Goal: Task Accomplishment & Management: Use online tool/utility

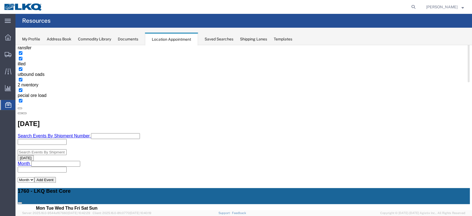
scroll to position [147, 0]
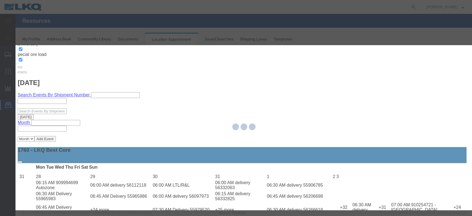
select select
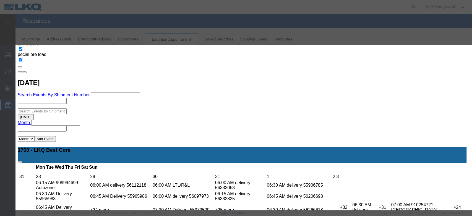
scroll to position [37, 0]
type input "de"
select select "40"
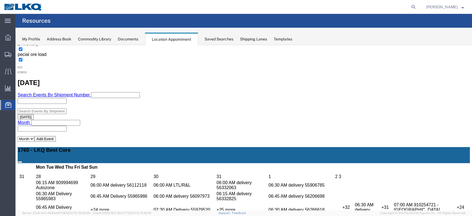
scroll to position [0, 0]
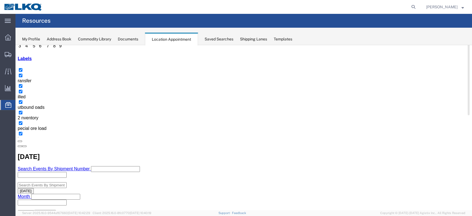
scroll to position [111, 0]
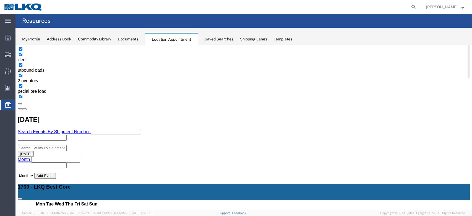
select select "1"
select select "24"
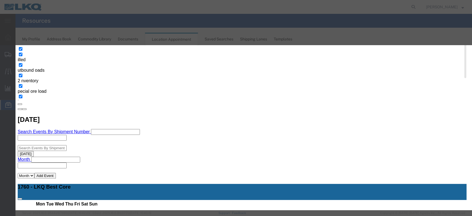
scroll to position [53, 0]
type input "de"
select select "40"
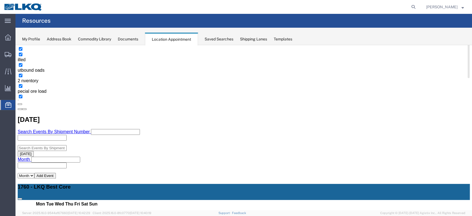
scroll to position [0, 0]
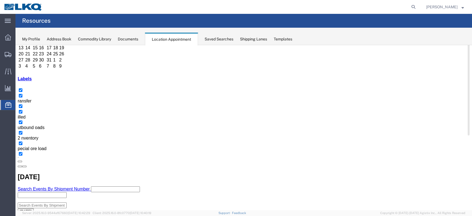
scroll to position [111, 0]
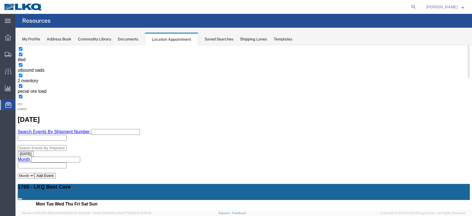
select select "1"
select select "24"
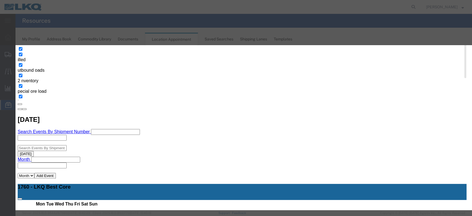
scroll to position [53, 0]
type input "de"
select select "40"
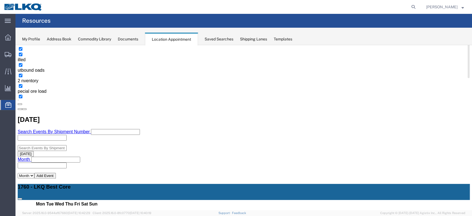
scroll to position [0, 0]
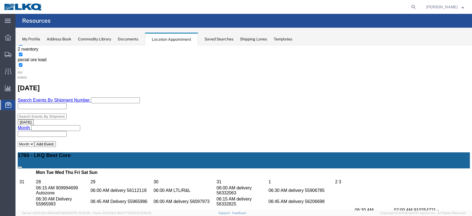
scroll to position [131, 0]
